Goal: Task Accomplishment & Management: Complete application form

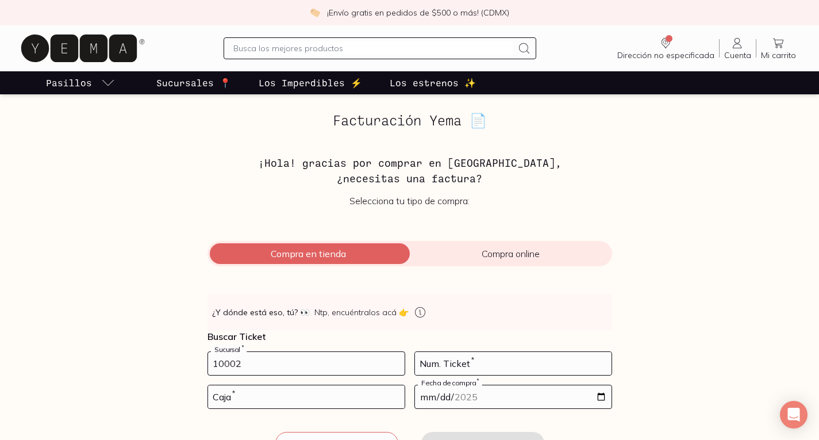
type input "10002"
click at [313, 391] on input "number" at bounding box center [306, 396] width 197 height 23
type input "01"
click at [431, 366] on input "number" at bounding box center [513, 363] width 197 height 23
type input "72"
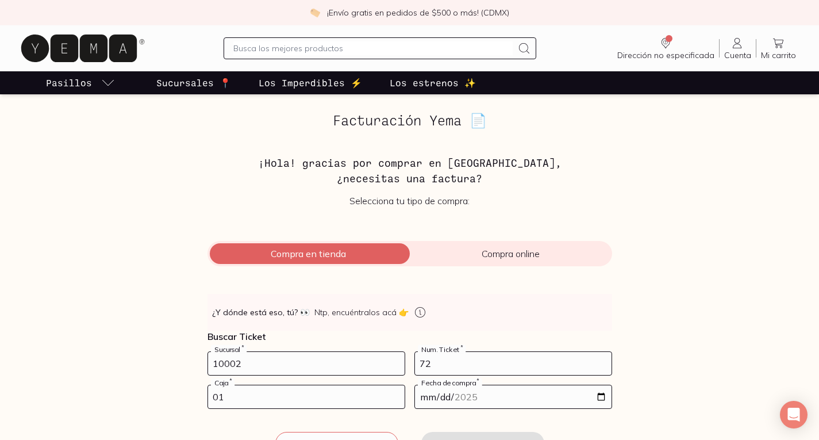
click at [604, 397] on input "date" at bounding box center [513, 396] width 197 height 23
type input "[DATE]"
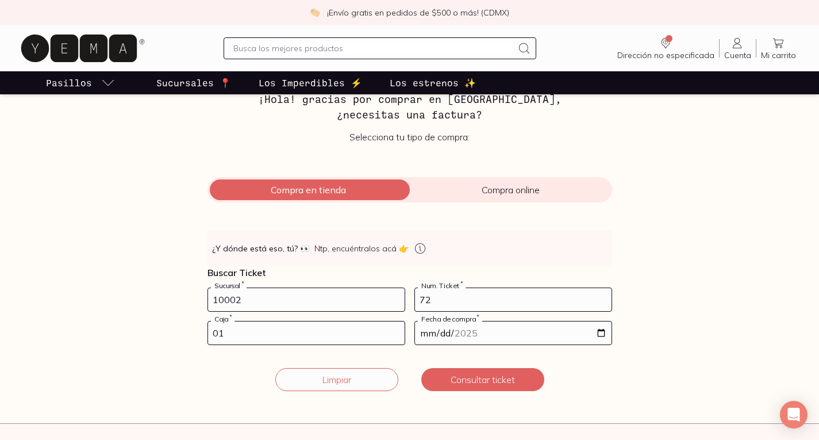
scroll to position [230, 0]
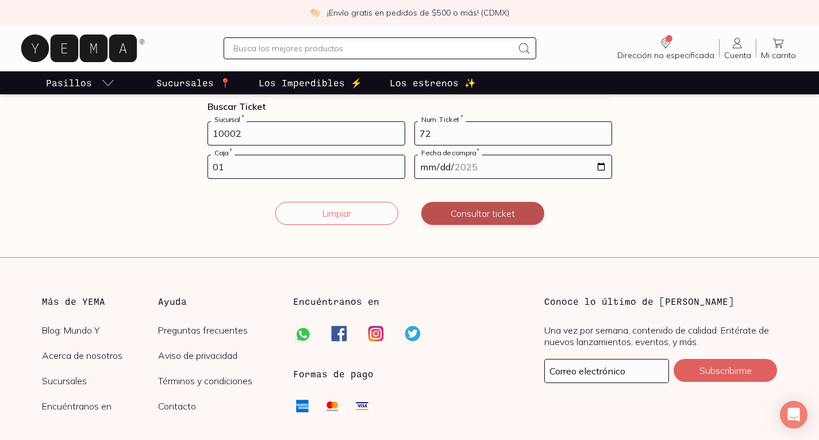
click at [484, 213] on button "Consultar ticket" at bounding box center [482, 213] width 123 height 23
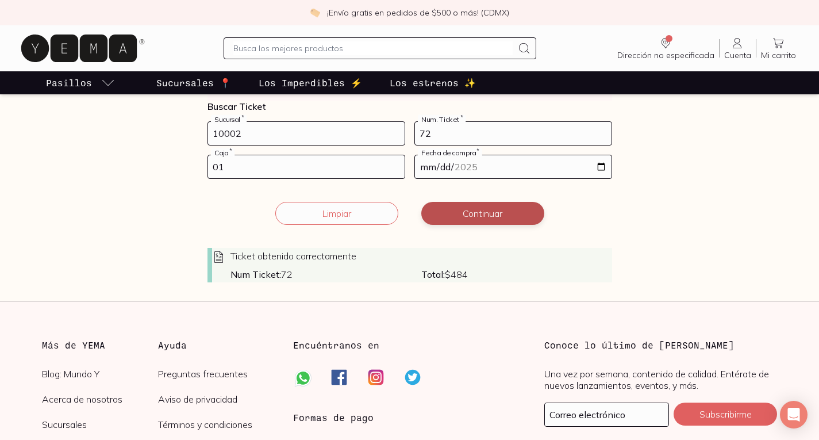
click at [505, 209] on button "Continuar" at bounding box center [482, 213] width 123 height 23
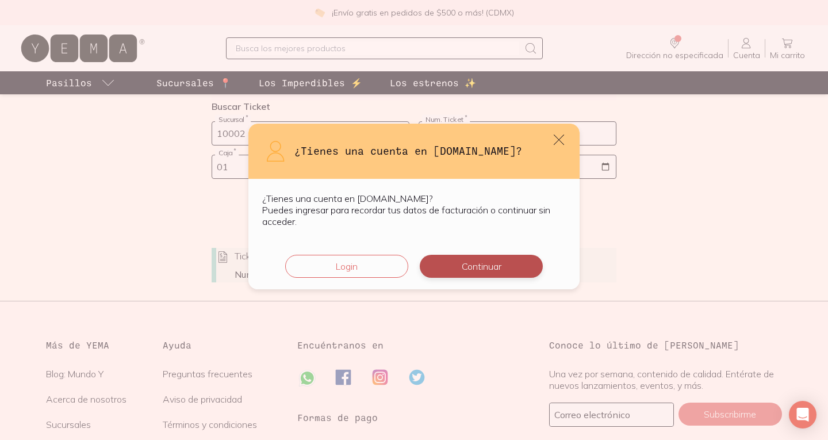
click at [468, 264] on button "Continuar" at bounding box center [481, 266] width 123 height 23
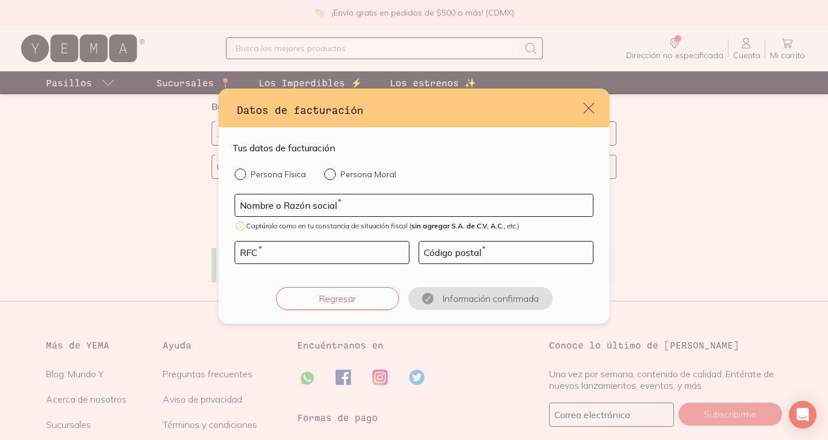
click at [241, 173] on input "Persona Física" at bounding box center [239, 172] width 9 height 9
radio input "true"
click at [290, 208] on input "default" at bounding box center [414, 205] width 358 height 22
type input "[PERSON_NAME] [PERSON_NAME]"
type input "03300"
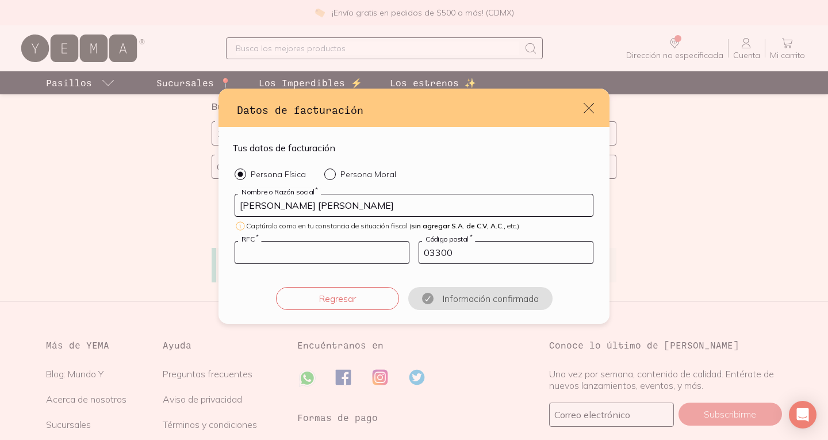
click at [290, 251] on input "default" at bounding box center [322, 252] width 174 height 22
type input "CAGX8603301H8"
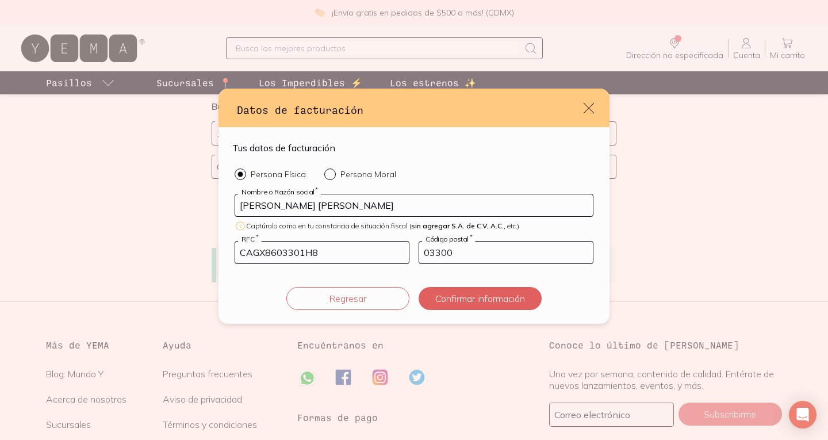
click at [451, 255] on input "03300" at bounding box center [506, 252] width 174 height 22
type input "52977"
click at [500, 296] on button "Confirmar información" at bounding box center [479, 298] width 123 height 23
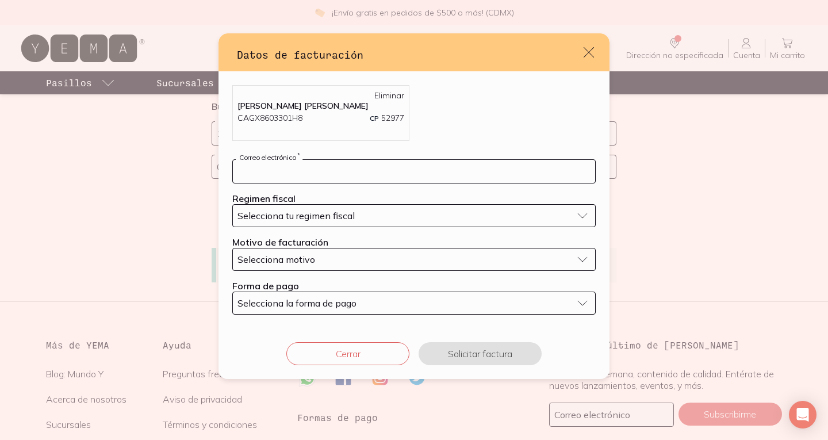
click at [335, 172] on input "default" at bounding box center [414, 171] width 362 height 23
type input "[EMAIL_ADDRESS][DOMAIN_NAME]"
click at [326, 209] on button "Selecciona tu regimen fiscal" at bounding box center [413, 215] width 363 height 23
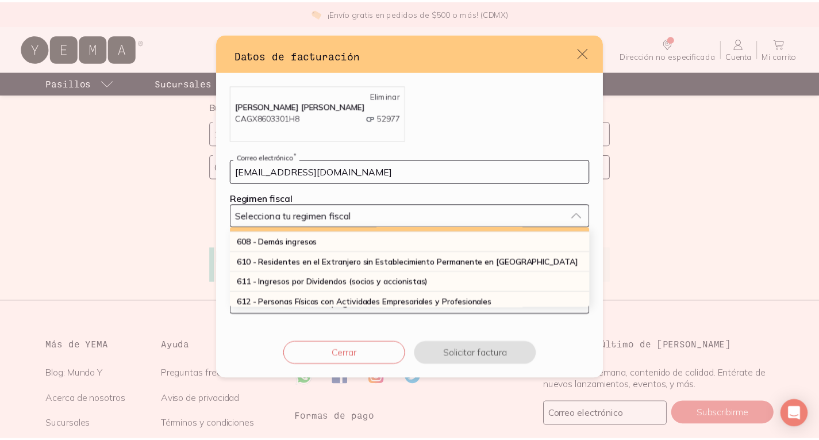
scroll to position [115, 0]
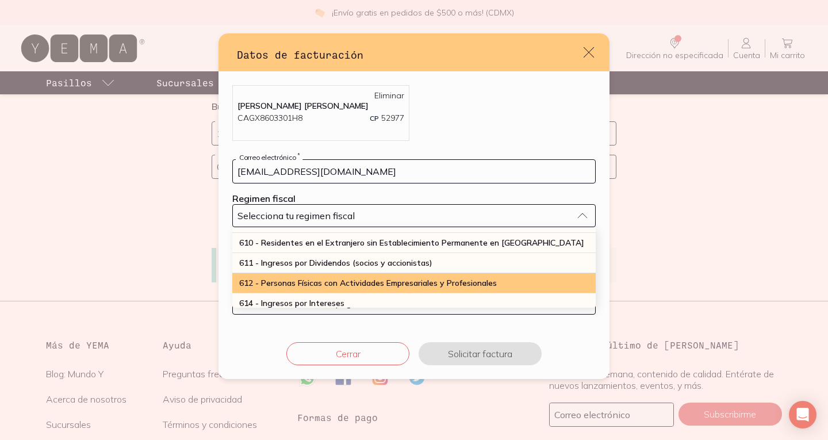
click at [332, 278] on span "612 - Personas Físicas con Actividades Empresariales y Profesionales" at bounding box center [368, 283] width 258 height 10
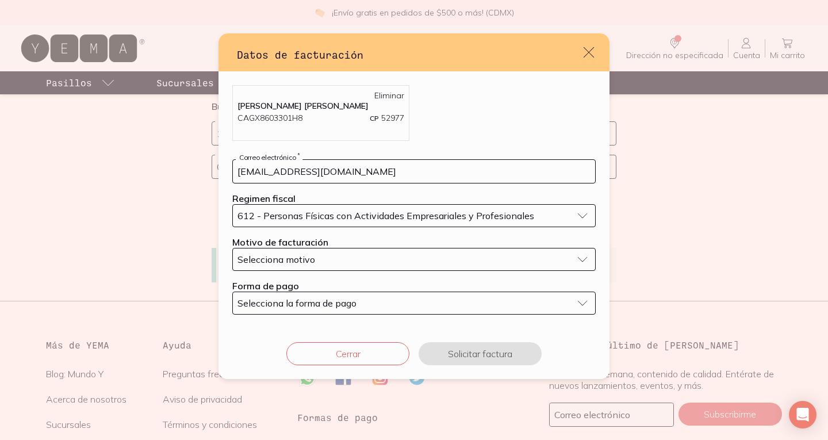
click at [323, 256] on div "Selecciona motivo" at bounding box center [404, 258] width 335 height 11
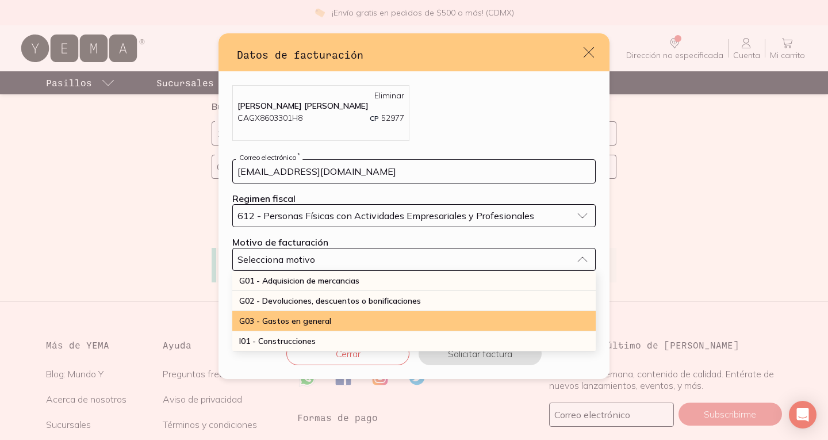
click at [335, 321] on div "G03 - Gastos en general" at bounding box center [413, 321] width 363 height 20
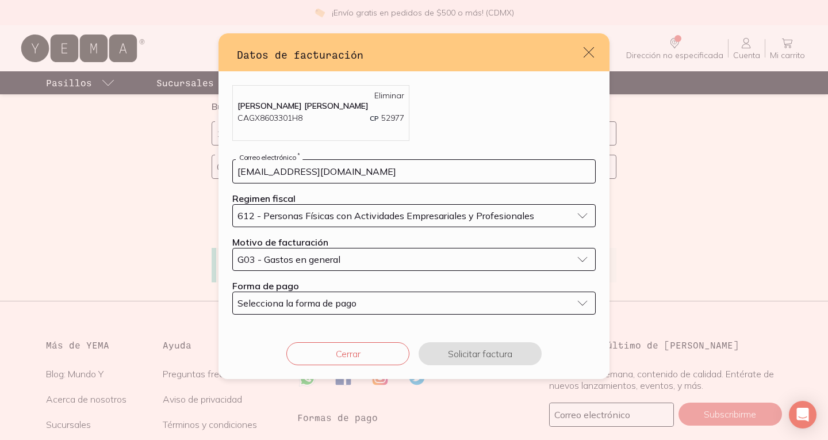
click at [331, 308] on span "Selecciona la forma de pago" at bounding box center [296, 302] width 119 height 11
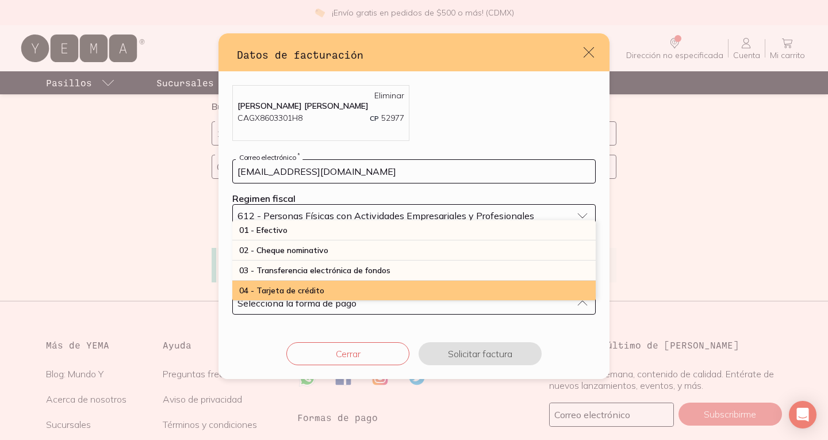
click at [328, 285] on div "04 - Tarjeta de crédito" at bounding box center [413, 290] width 363 height 20
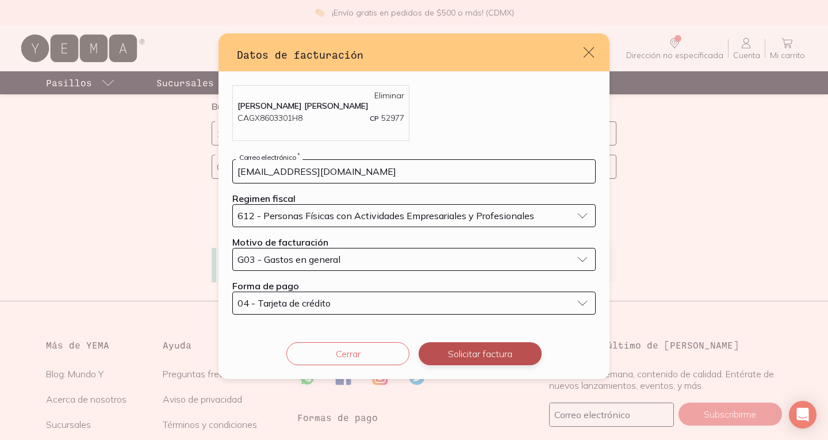
click at [460, 355] on button "Solicitar factura" at bounding box center [479, 353] width 123 height 23
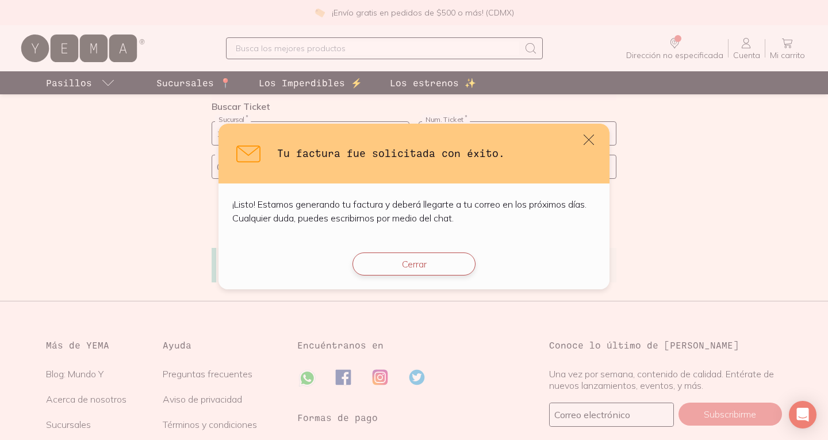
click at [429, 267] on button "Cerrar" at bounding box center [413, 263] width 123 height 23
